Goal: Task Accomplishment & Management: Manage account settings

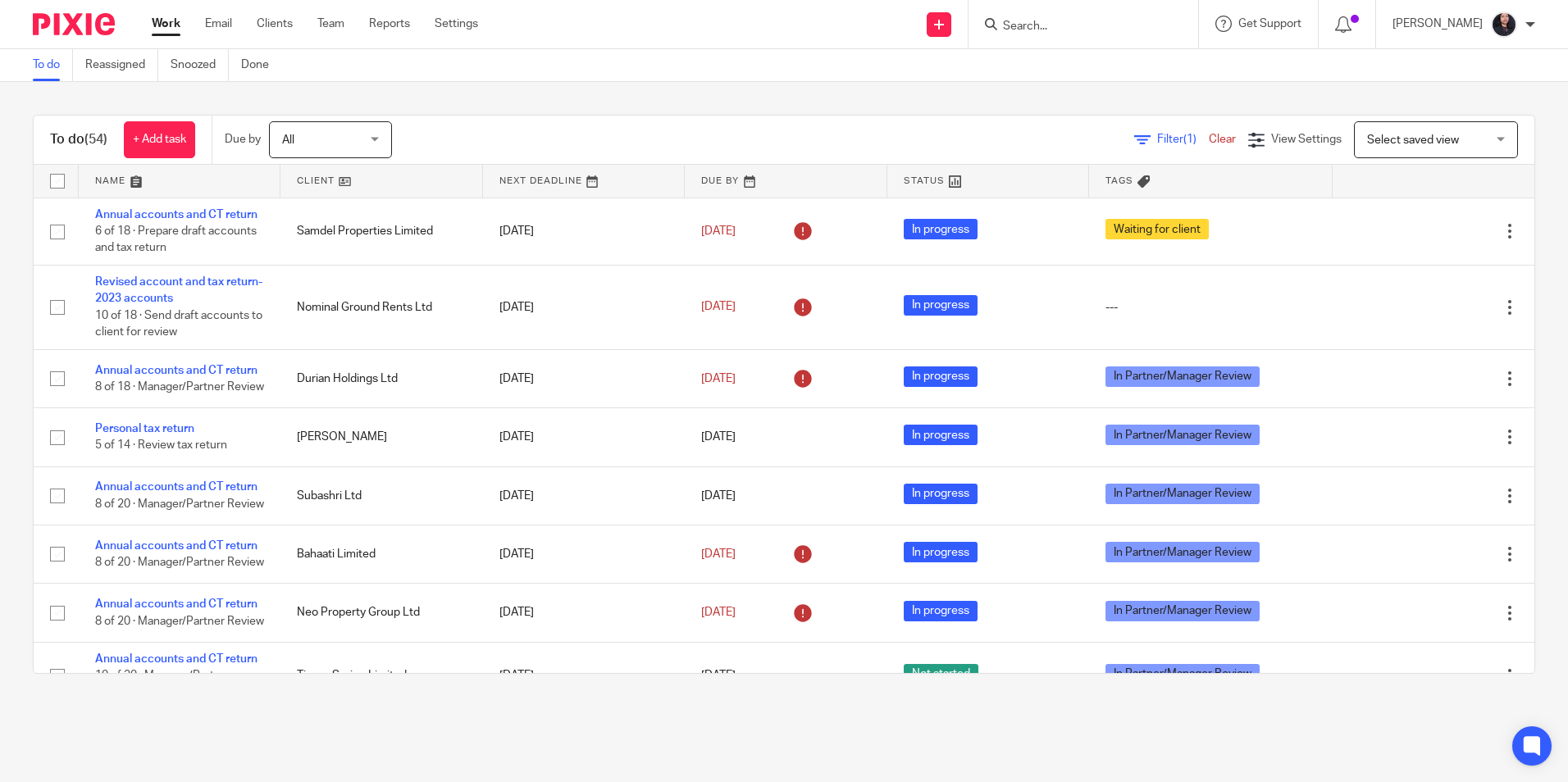
click at [1079, 27] on input "Search" at bounding box center [1075, 27] width 148 height 15
paste input "Opes Empire Limited"
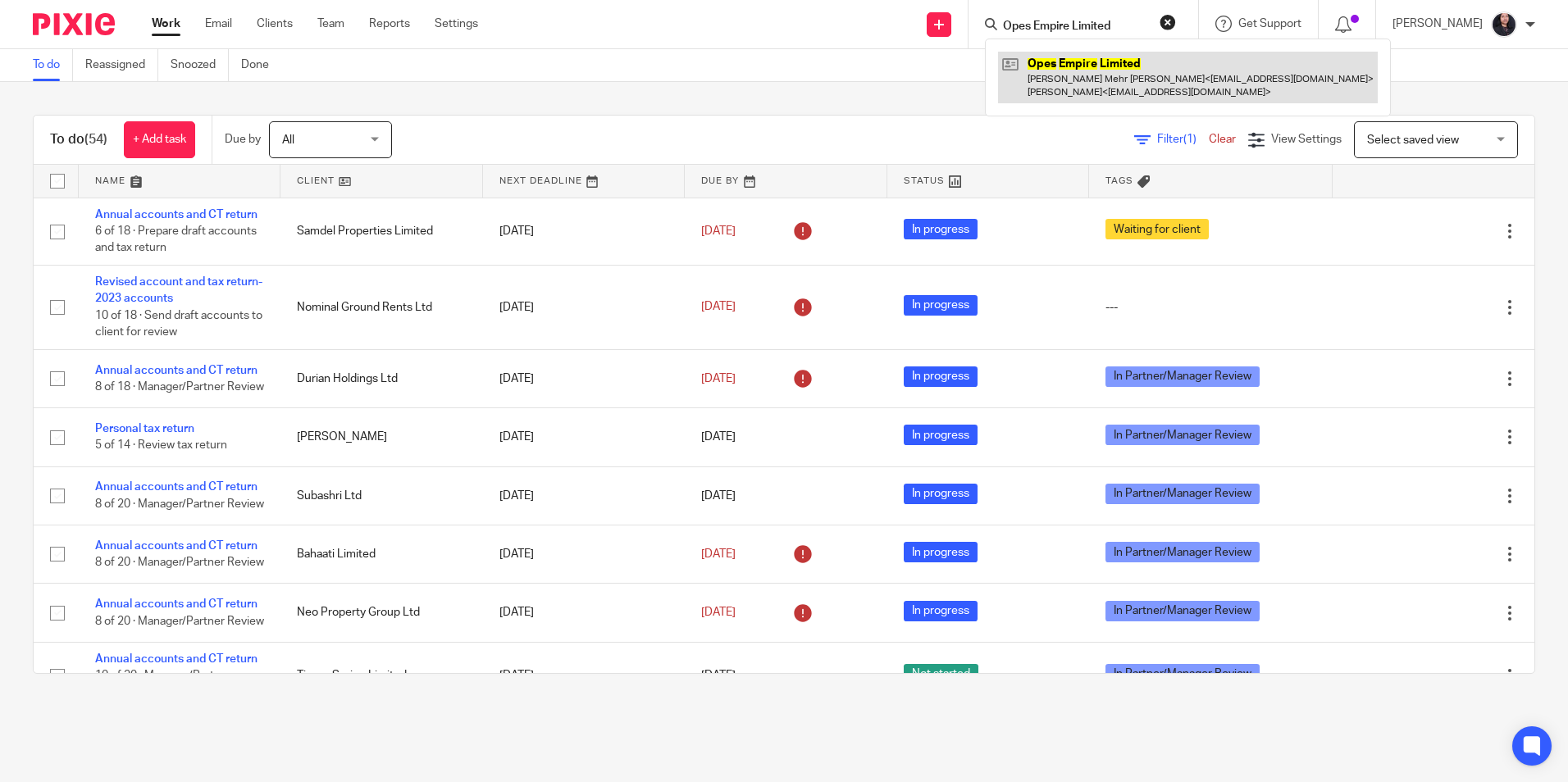
type input "Opes Empire Limited"
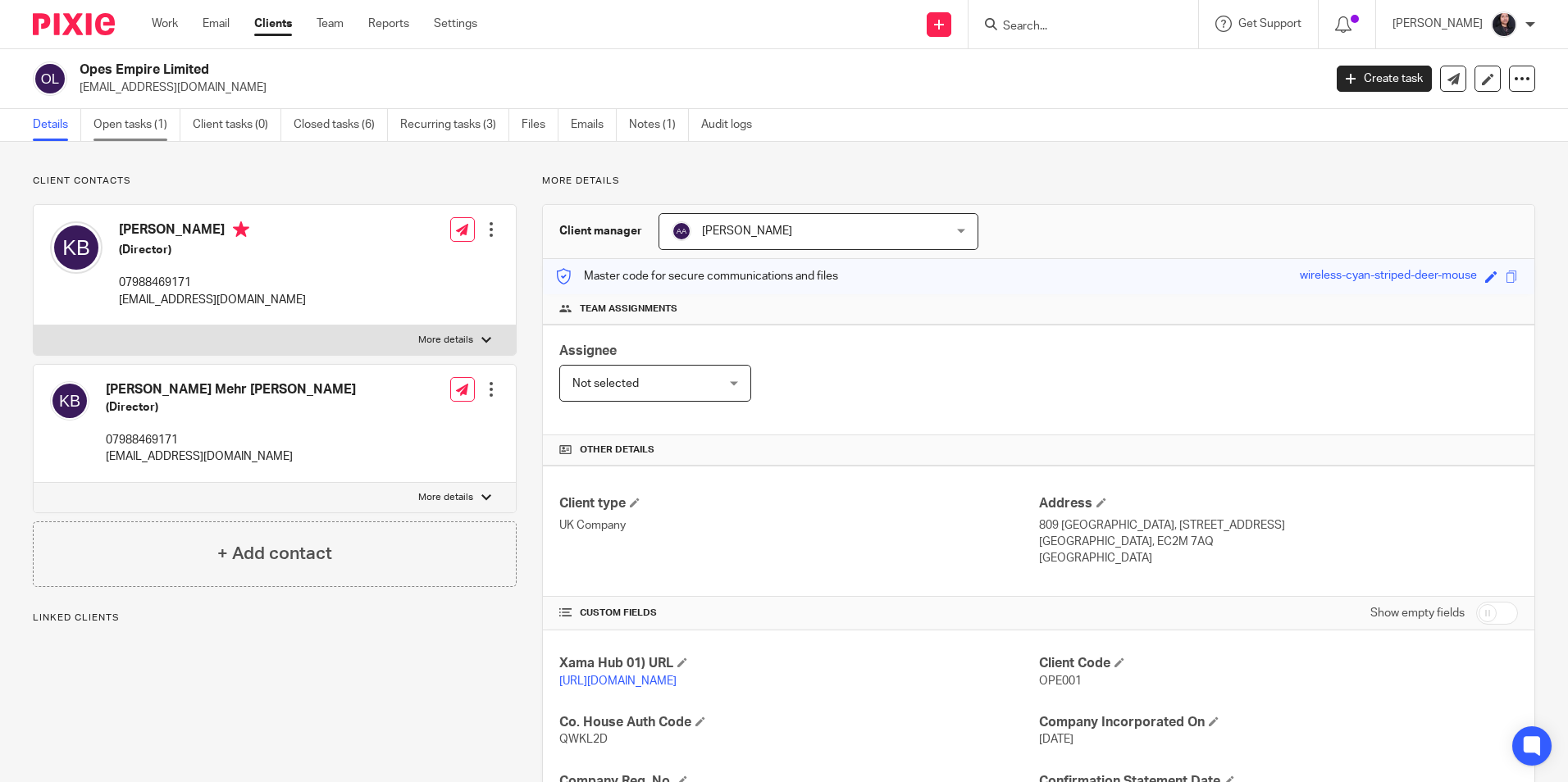
click at [147, 126] on link "Open tasks (1)" at bounding box center [136, 124] width 87 height 32
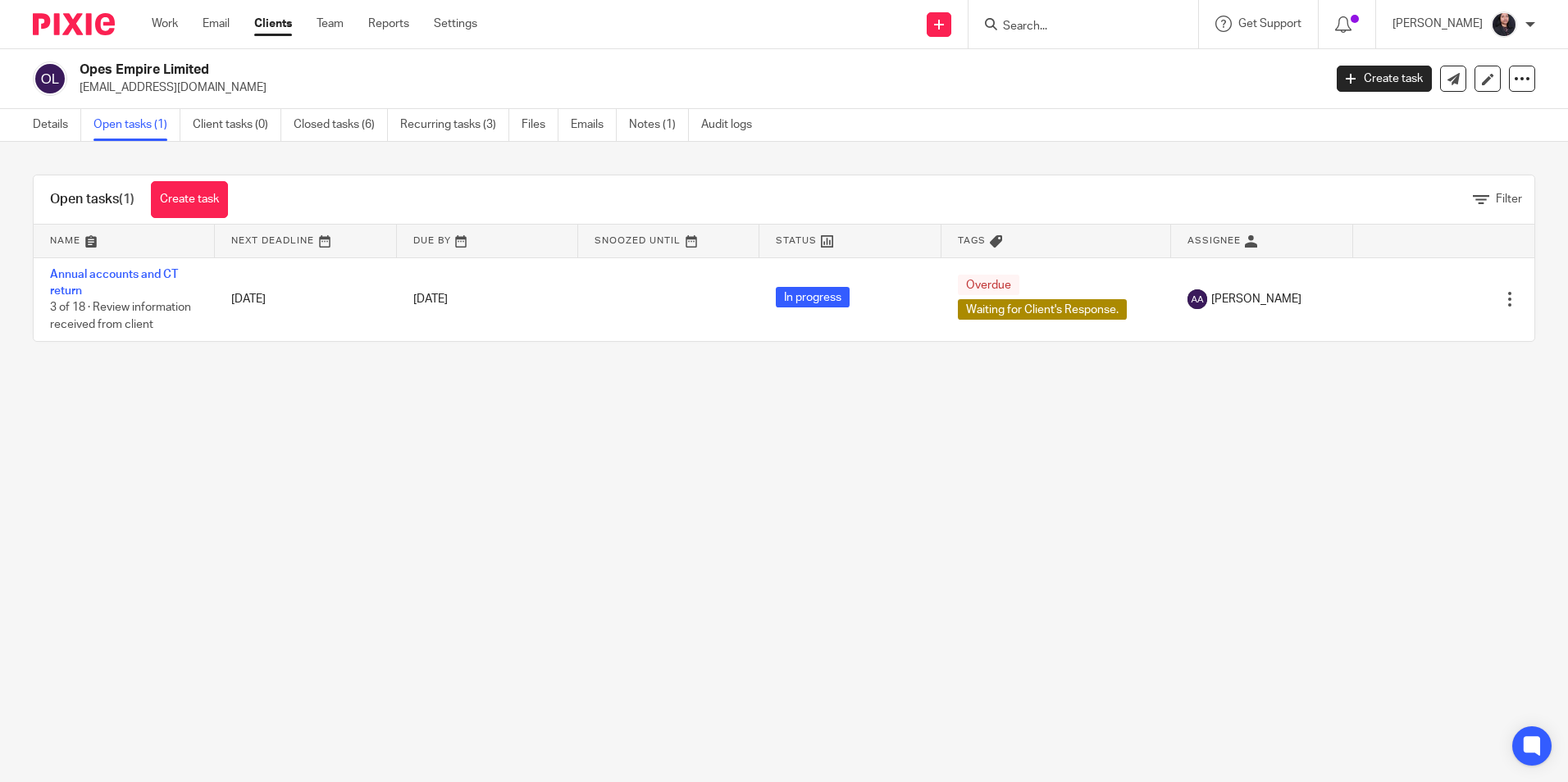
click at [1041, 26] on input "Search" at bounding box center [1075, 27] width 148 height 15
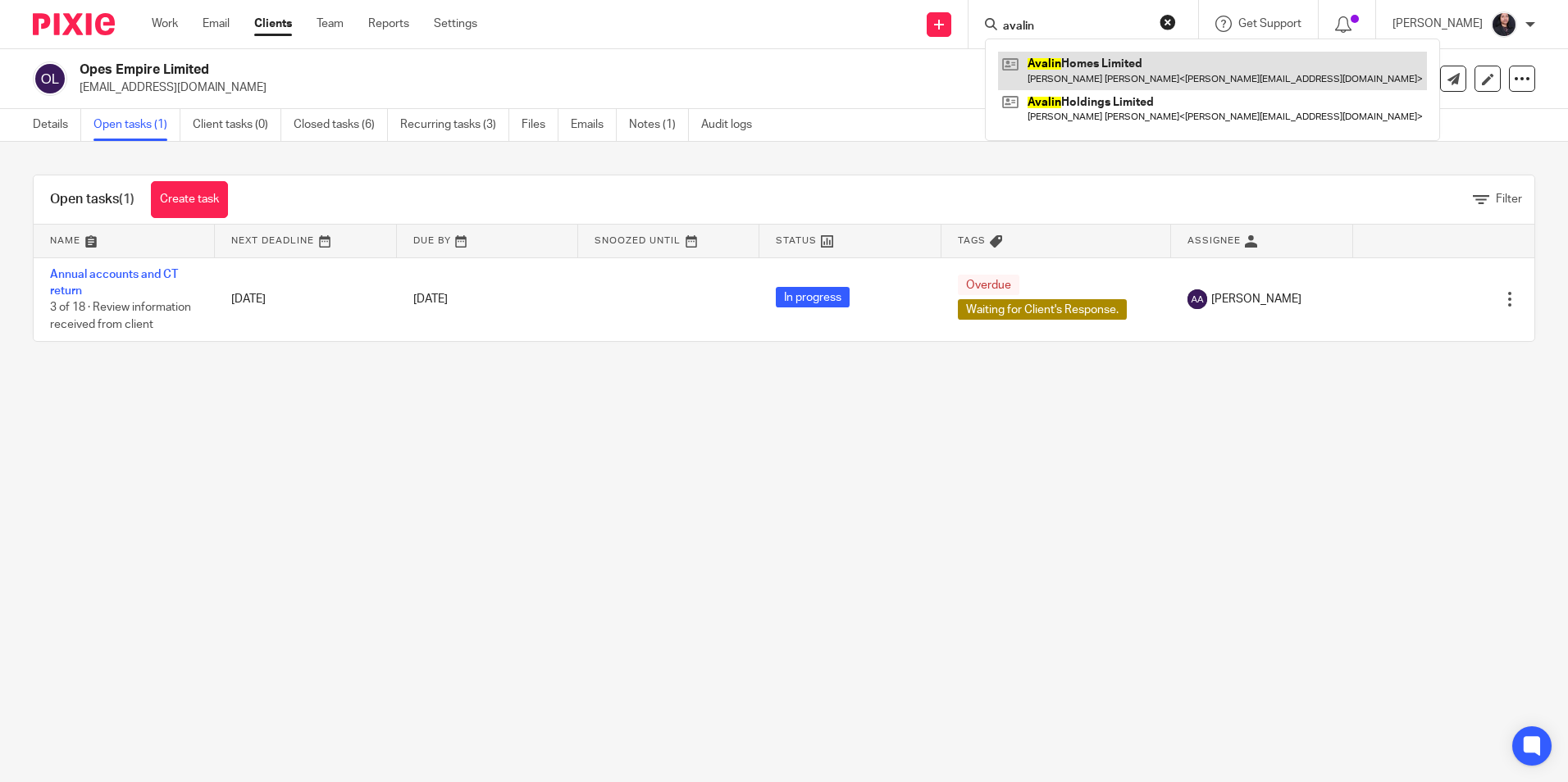
type input "avalin"
click at [1060, 69] on link at bounding box center [1212, 70] width 429 height 37
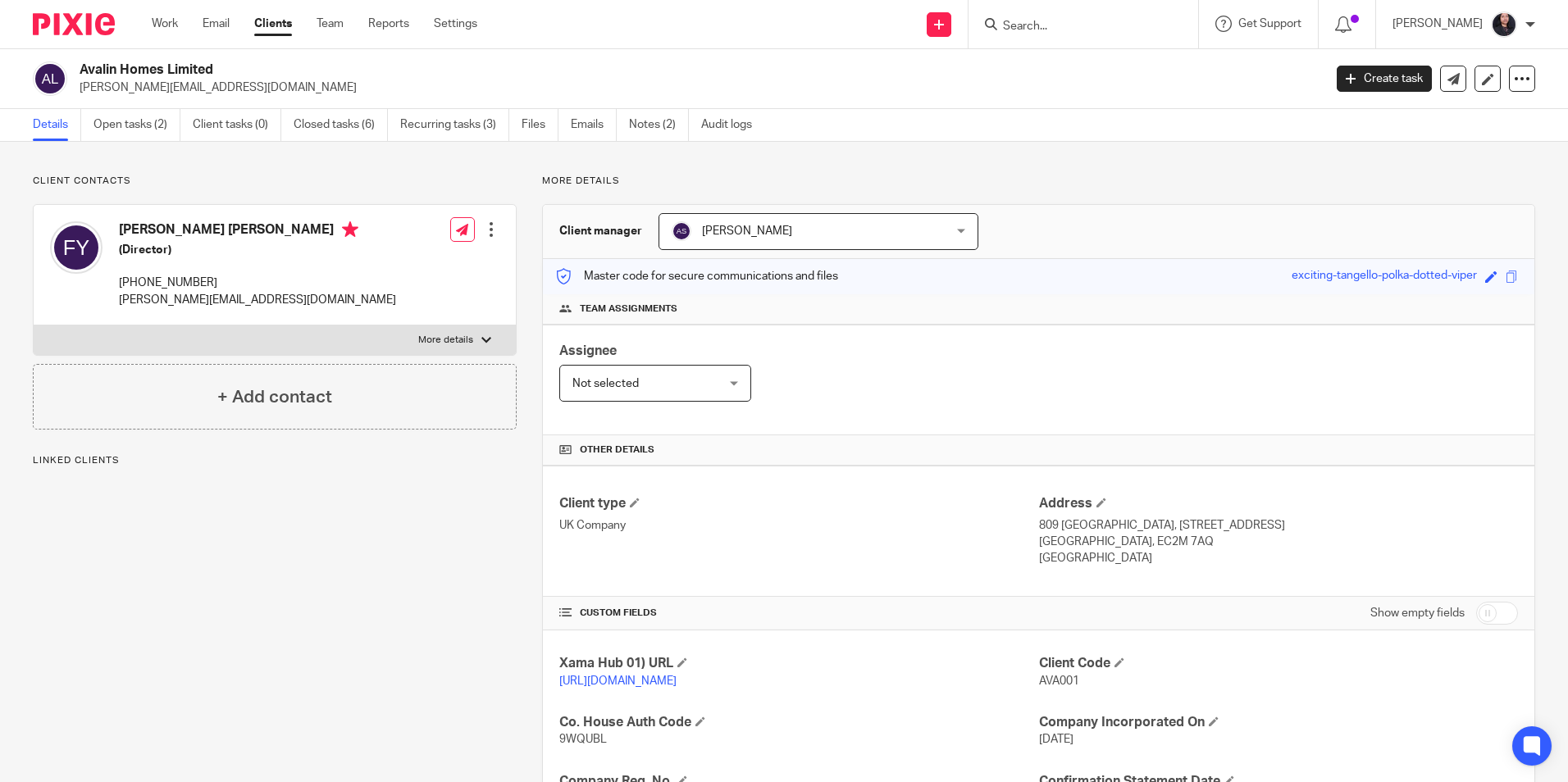
click at [133, 129] on link "Open tasks (2)" at bounding box center [136, 124] width 87 height 32
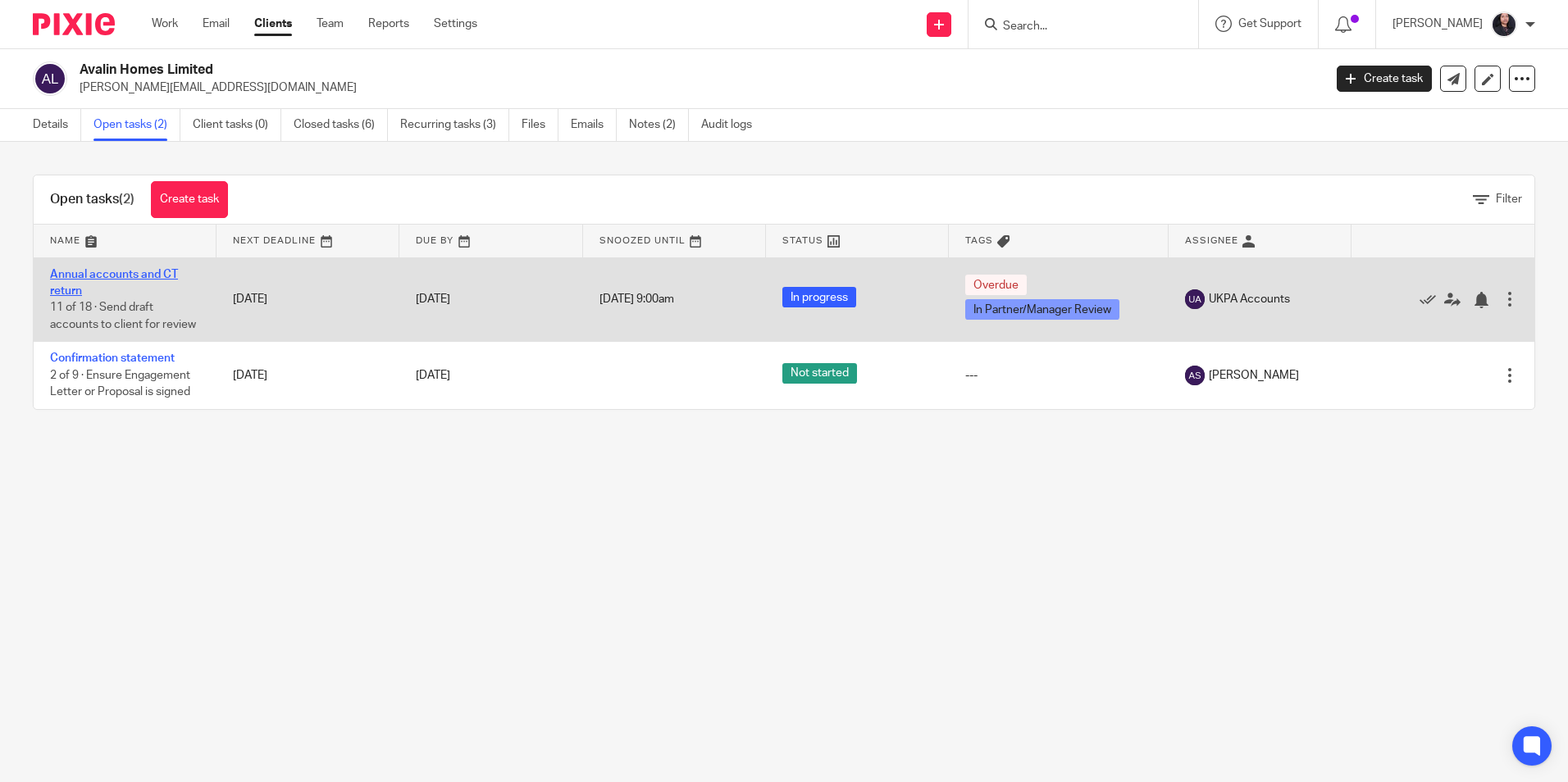
click at [133, 276] on link "Annual accounts and CT return" at bounding box center [114, 283] width 128 height 28
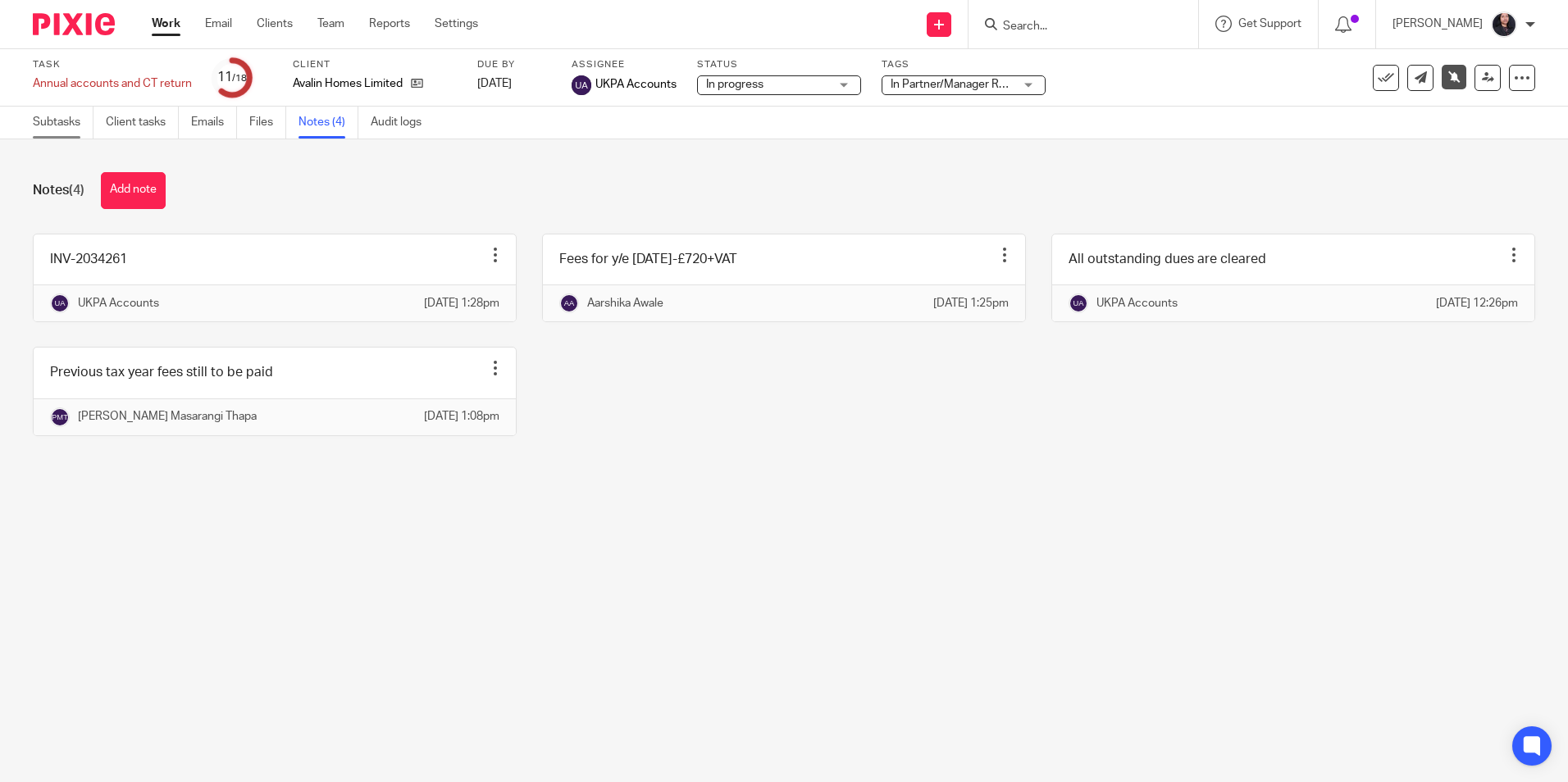
click at [62, 131] on link "Subtasks" at bounding box center [63, 122] width 60 height 32
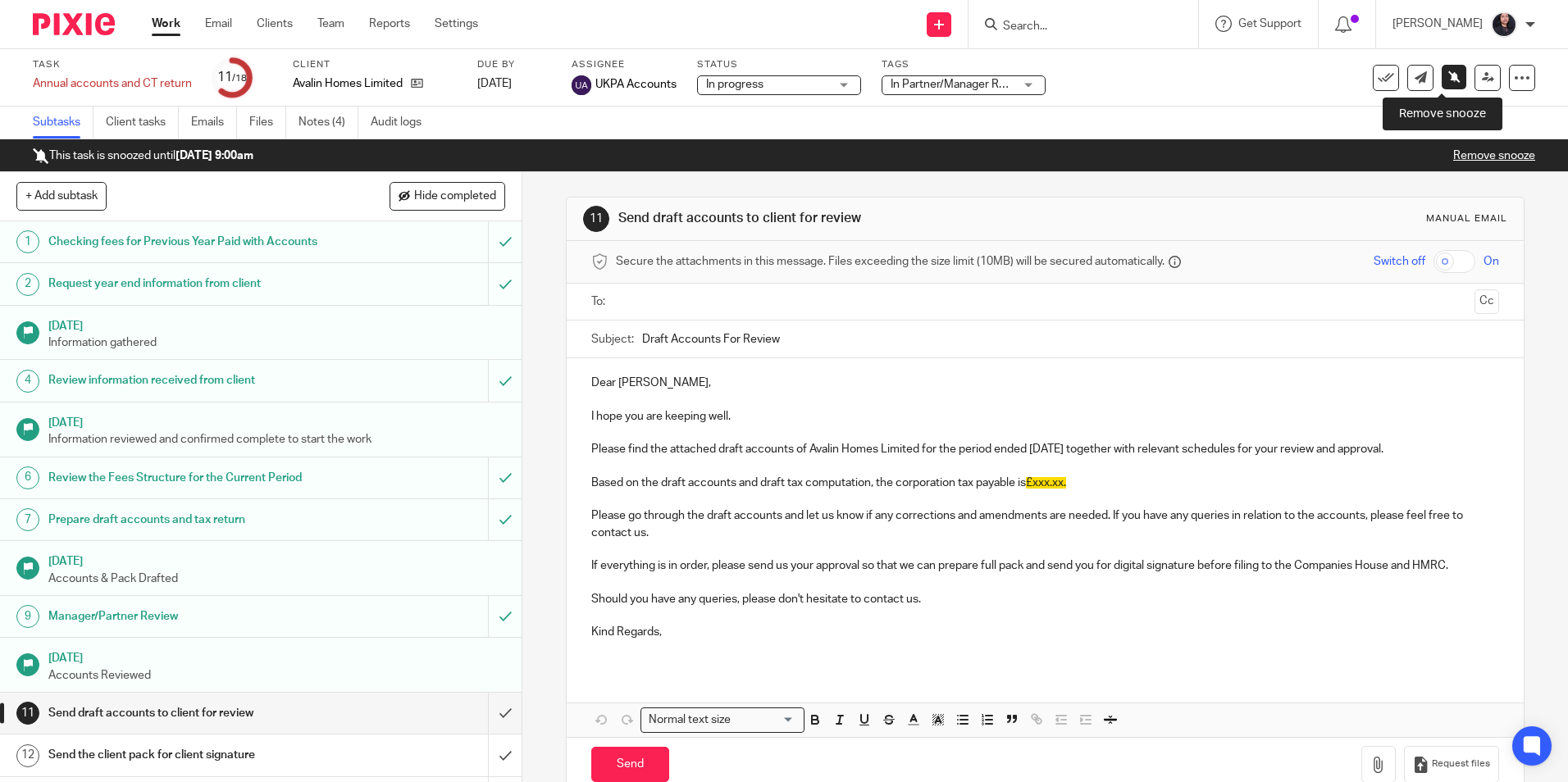
click at [1448, 75] on icon at bounding box center [1453, 76] width 12 height 12
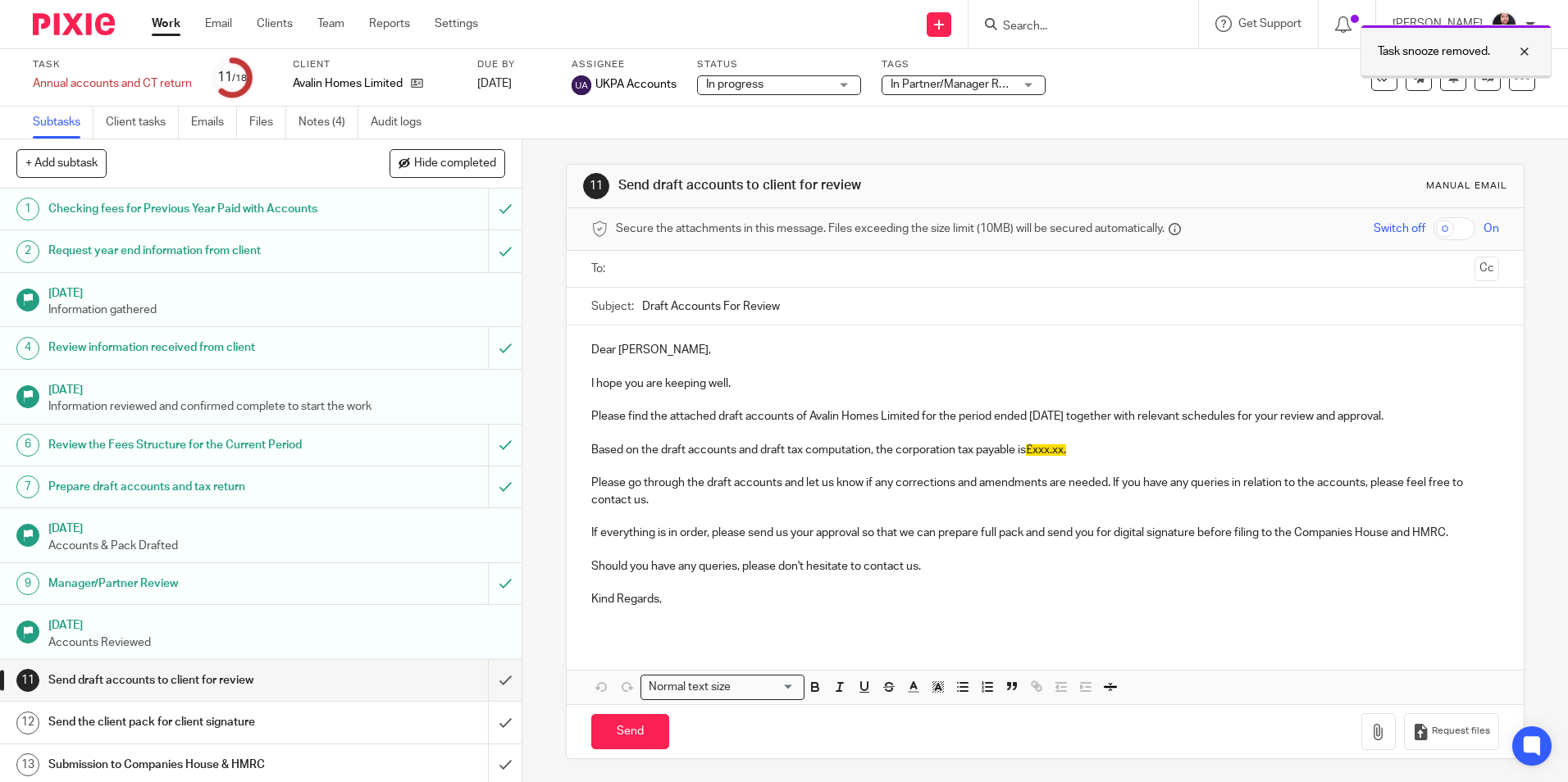
click at [1530, 47] on div at bounding box center [1511, 52] width 45 height 20
click at [1475, 85] on link at bounding box center [1487, 78] width 26 height 26
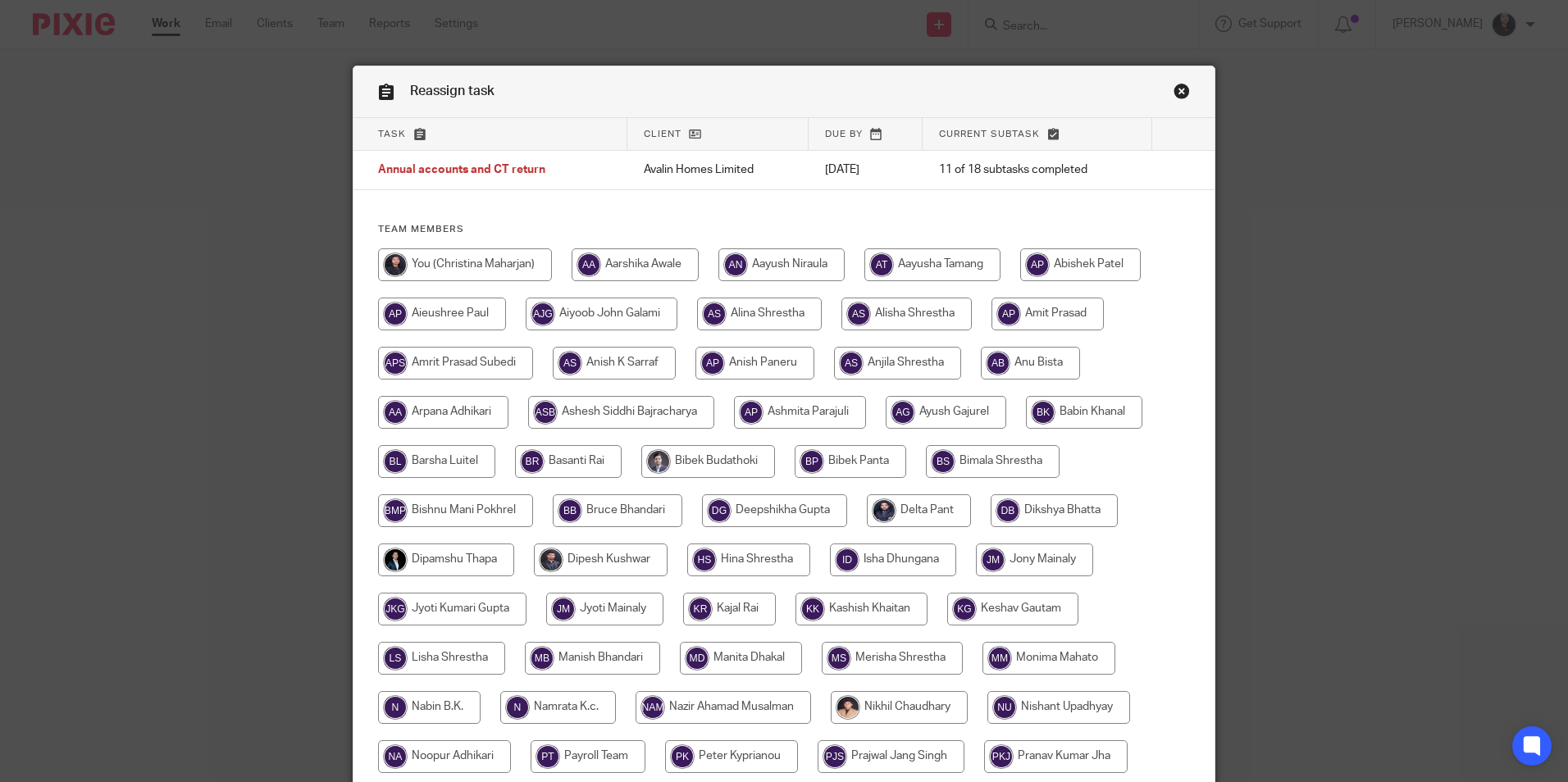
click at [636, 270] on input "radio" at bounding box center [634, 265] width 127 height 33
radio input "true"
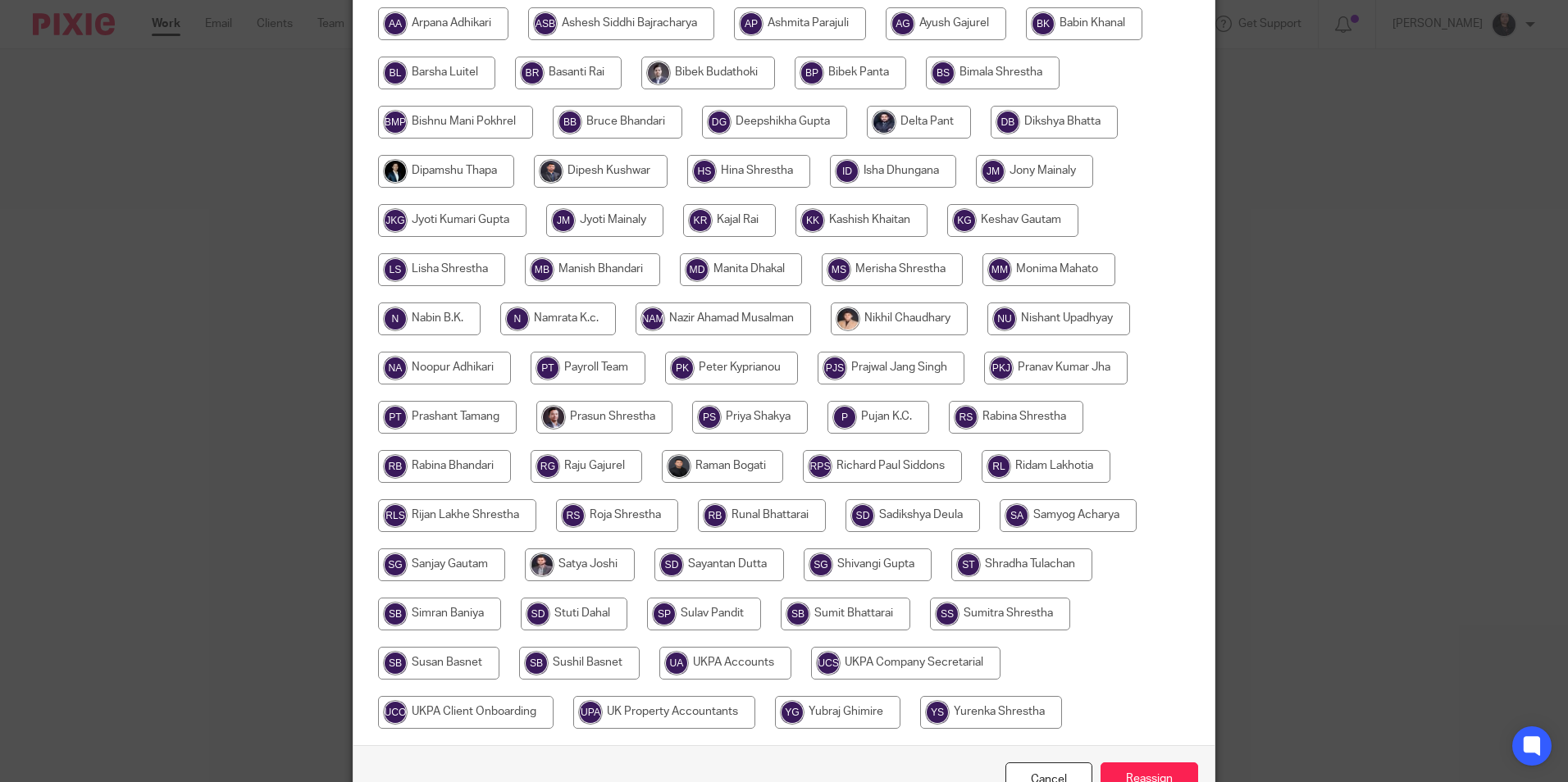
scroll to position [487, 0]
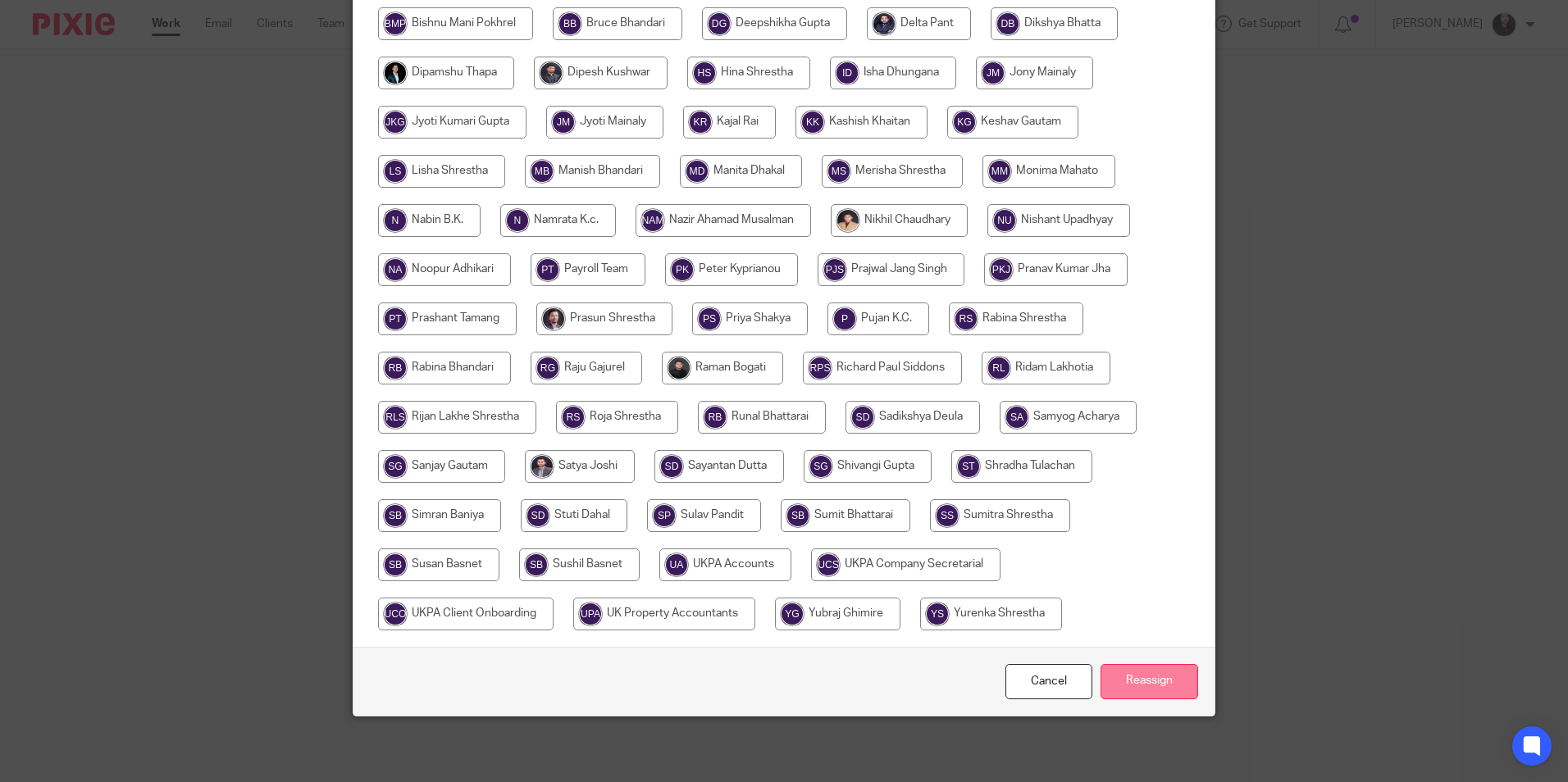
click at [1154, 675] on input "Reassign" at bounding box center [1148, 682] width 98 height 36
